Goal: Task Accomplishment & Management: Manage account settings

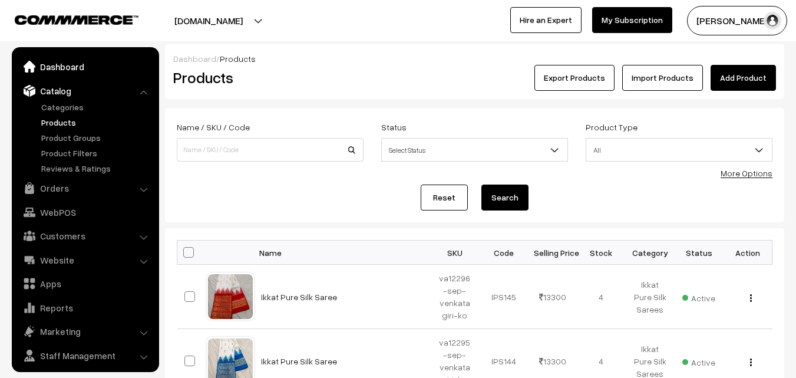
click at [61, 67] on link "Dashboard" at bounding box center [85, 66] width 140 height 21
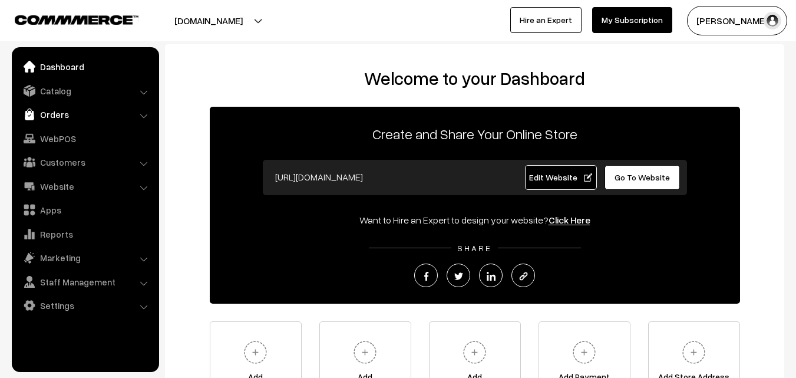
drag, startPoint x: 0, startPoint y: 0, endPoint x: 49, endPoint y: 116, distance: 126.0
click at [49, 116] on link "Orders" at bounding box center [85, 114] width 140 height 21
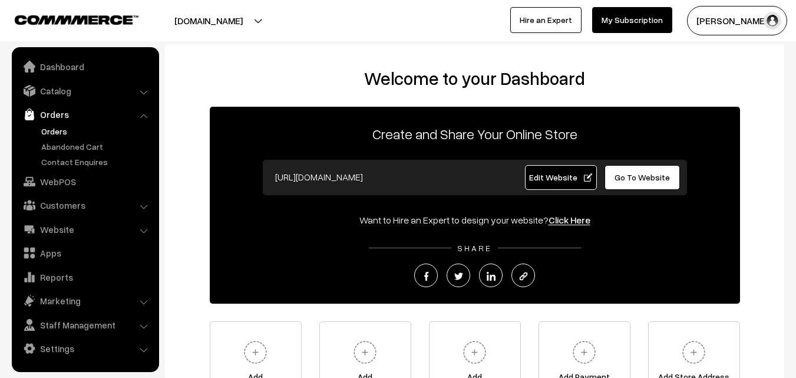
click at [54, 133] on link "Orders" at bounding box center [96, 131] width 117 height 12
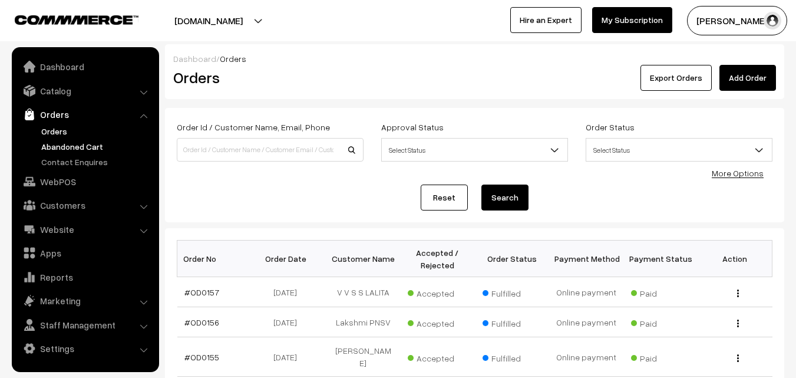
click at [54, 147] on link "Abandoned Cart" at bounding box center [96, 146] width 117 height 12
